Goal: Information Seeking & Learning: Learn about a topic

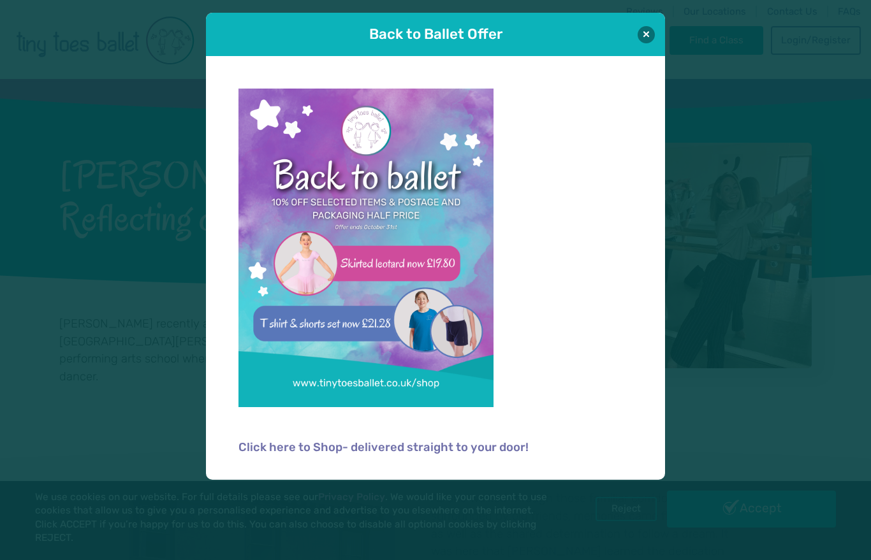
click at [644, 27] on button at bounding box center [645, 34] width 17 height 17
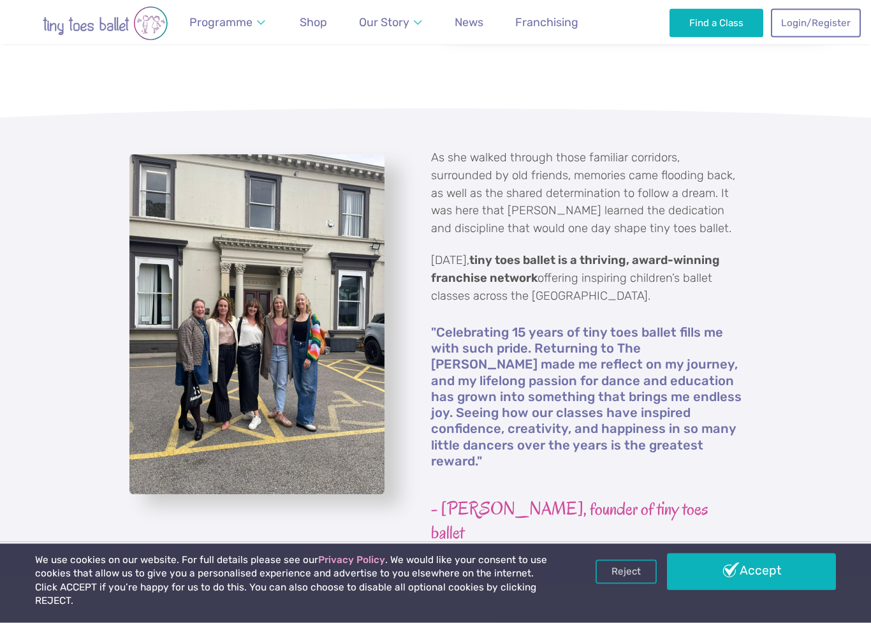
scroll to position [363, 0]
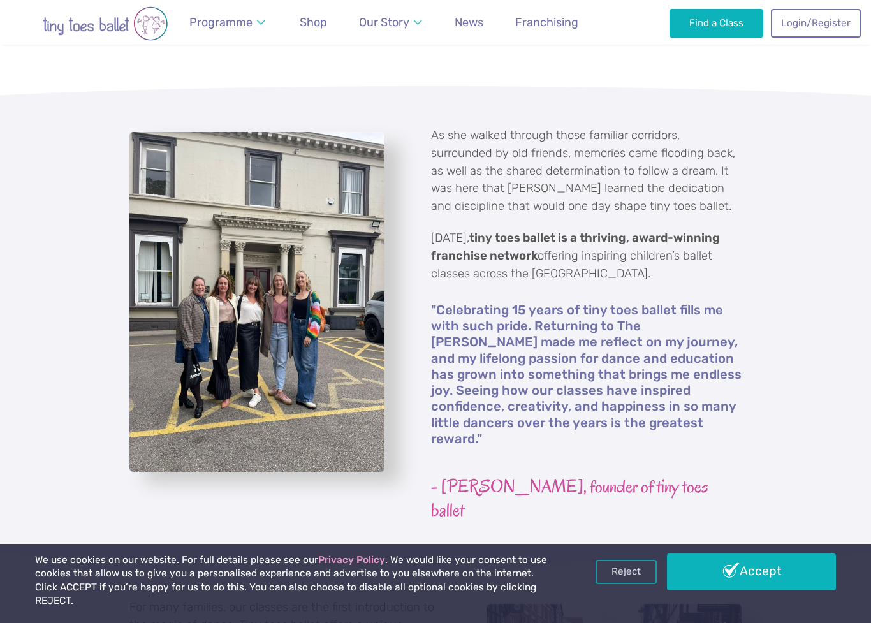
click at [92, 238] on div "As she walked through those familiar corridors, surrounded by old friends, memo…" at bounding box center [435, 324] width 871 height 477
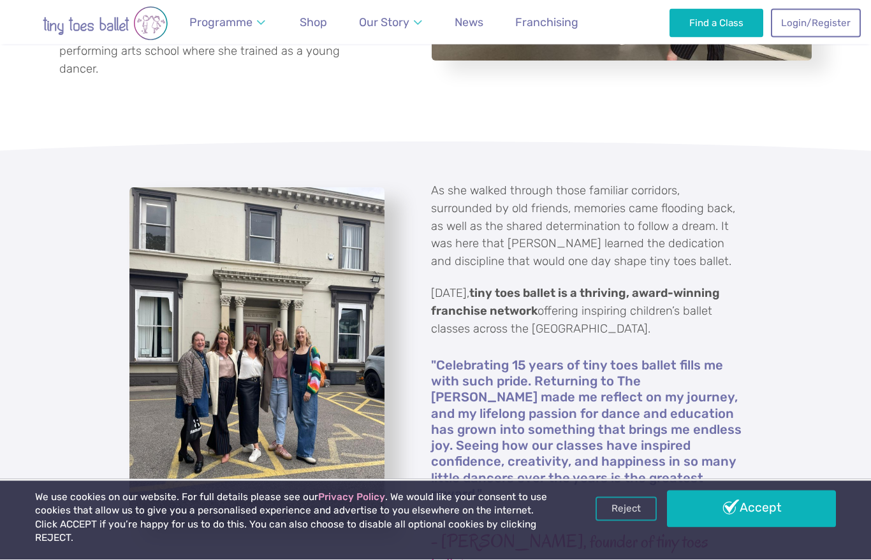
scroll to position [308, 0]
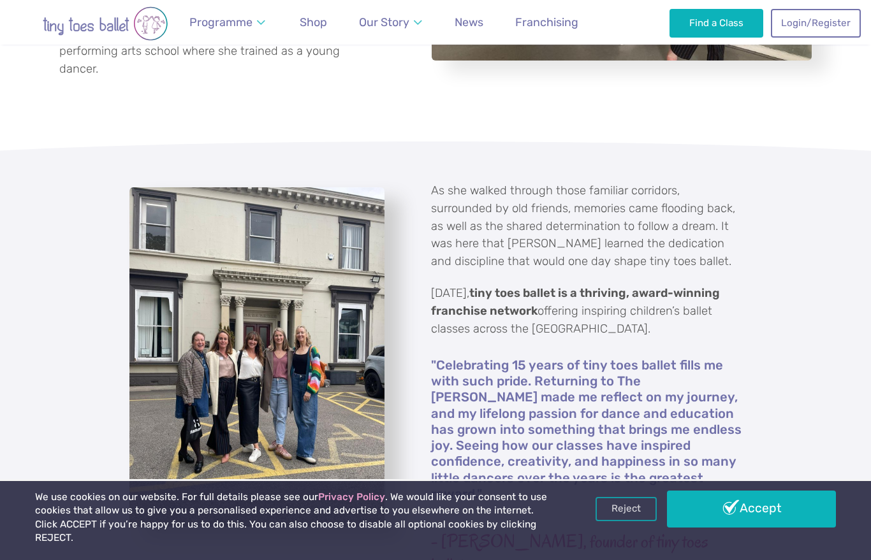
click at [375, 61] on span "Founder" at bounding box center [381, 60] width 41 height 12
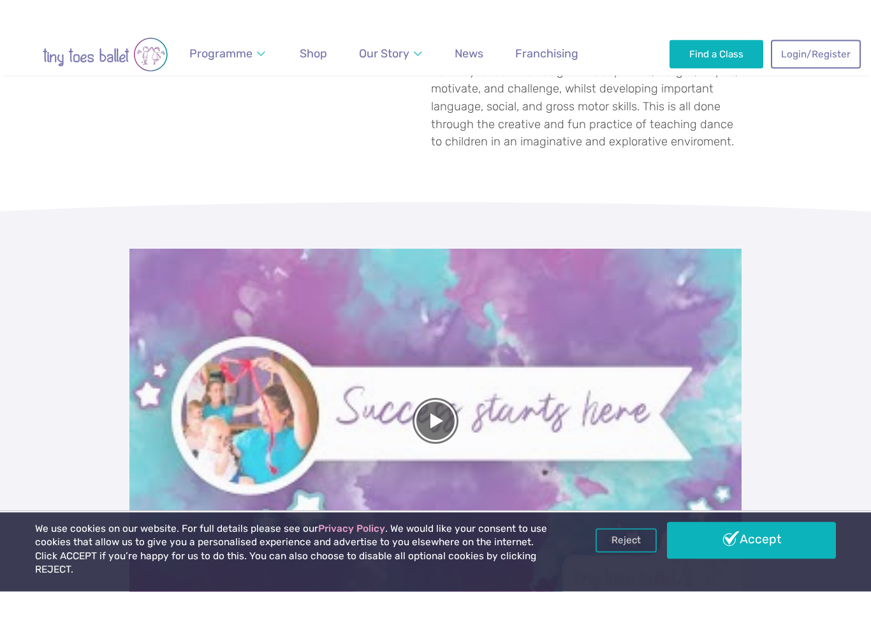
scroll to position [585, 0]
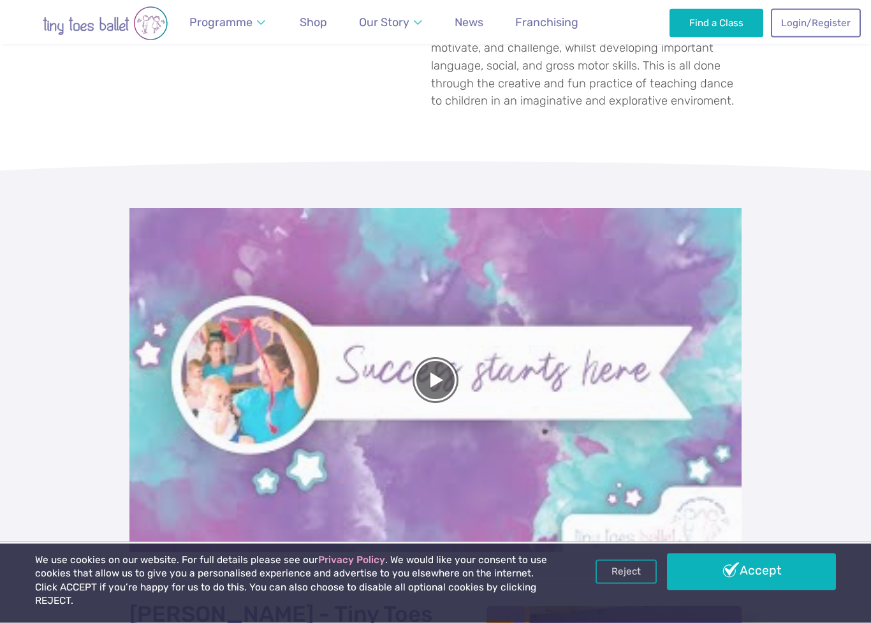
click at [434, 359] on div at bounding box center [435, 380] width 612 height 344
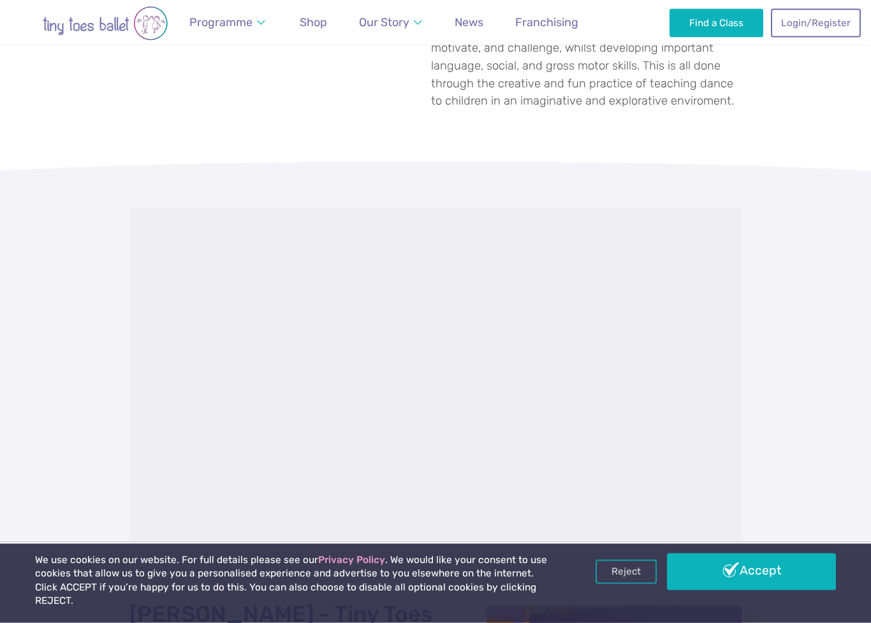
scroll to position [586, 0]
click at [380, 94] on span "Teachers" at bounding box center [382, 94] width 43 height 12
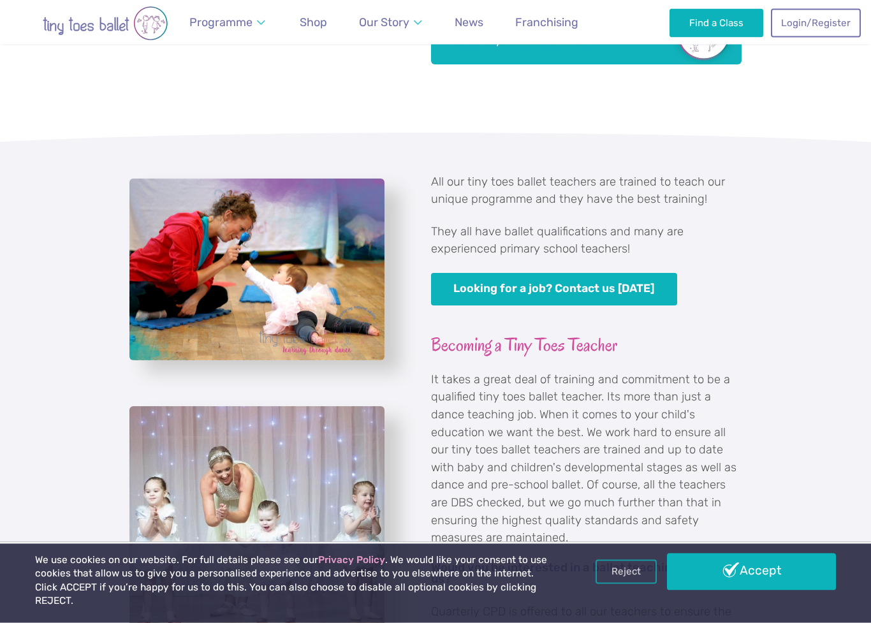
scroll to position [725, 0]
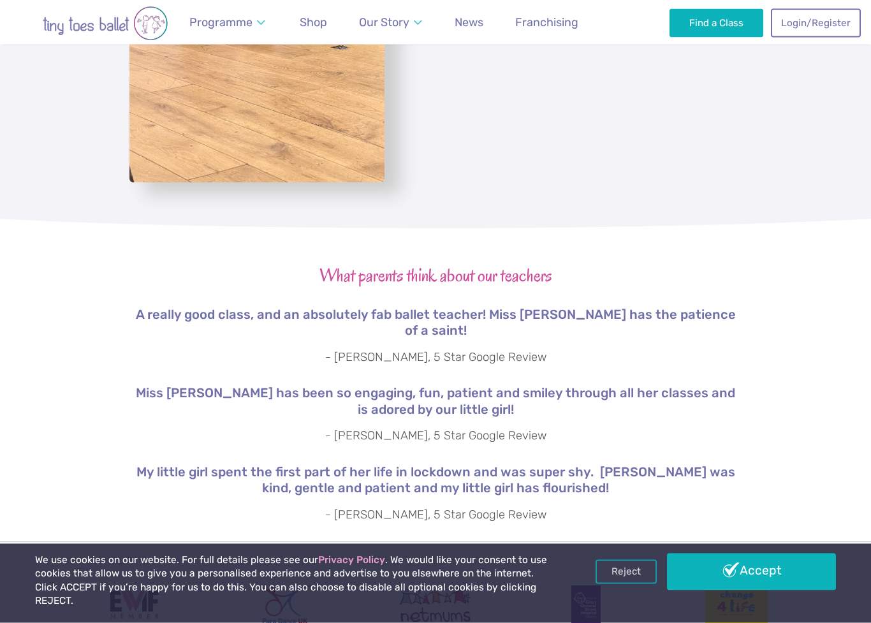
click at [92, 206] on div "Ongoing CPD In order to offer the highest standards of children's ballet classe…" at bounding box center [435, 21] width 871 height 413
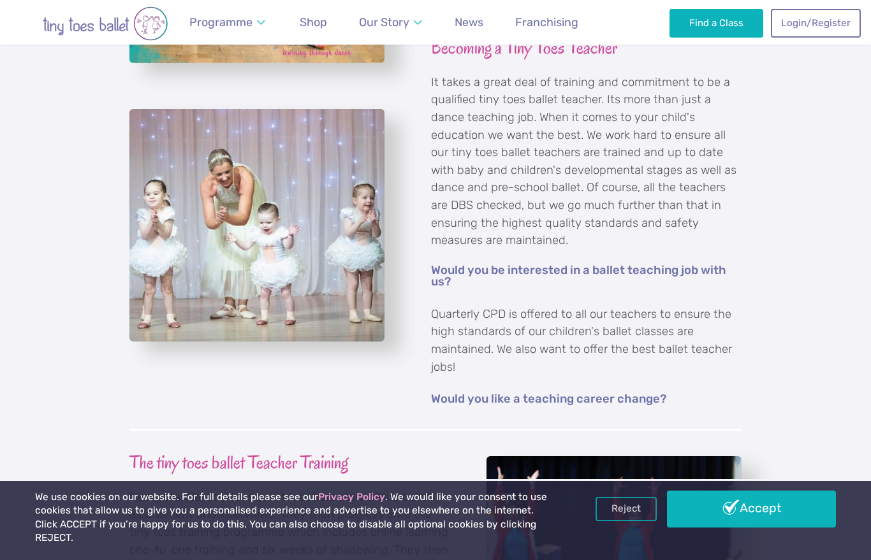
scroll to position [942, 0]
